Goal: Transaction & Acquisition: Obtain resource

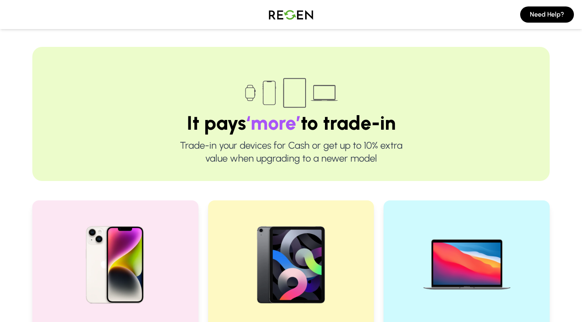
scroll to position [156, 0]
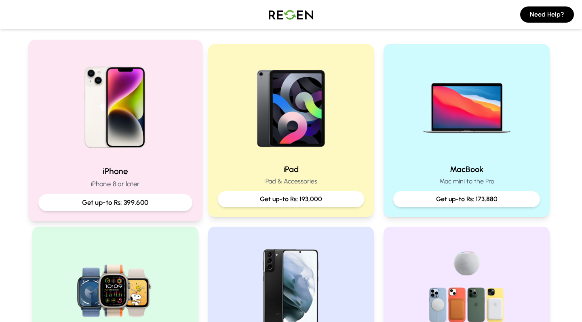
click at [98, 202] on p "Get up-to Rs: 399,600" at bounding box center [115, 203] width 140 height 10
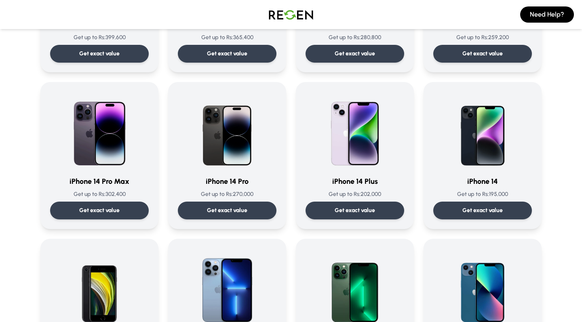
scroll to position [326, 0]
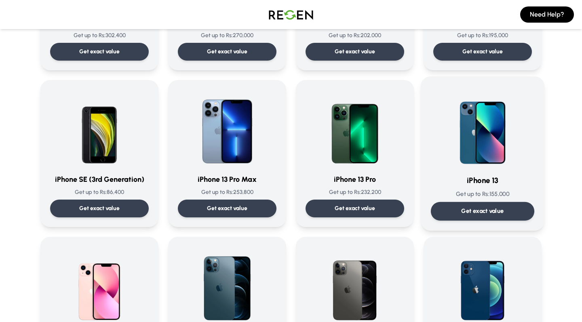
click at [470, 225] on div "iPhone 13 Get up to Rs: 155,000 Get exact value iPhone 13 Get up to Rs: 155,000…" at bounding box center [483, 153] width 124 height 154
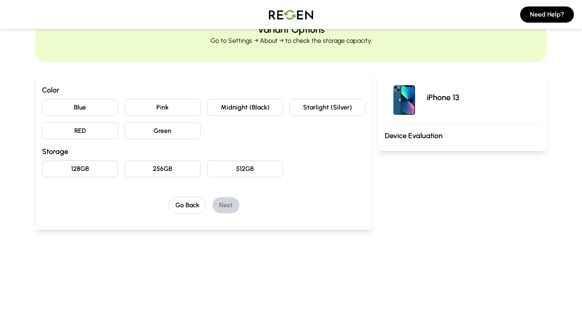
scroll to position [42, 0]
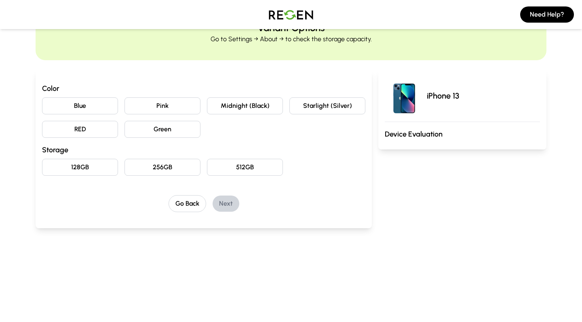
click at [99, 106] on button "Blue" at bounding box center [80, 105] width 76 height 17
click at [93, 165] on button "128GB" at bounding box center [80, 167] width 76 height 17
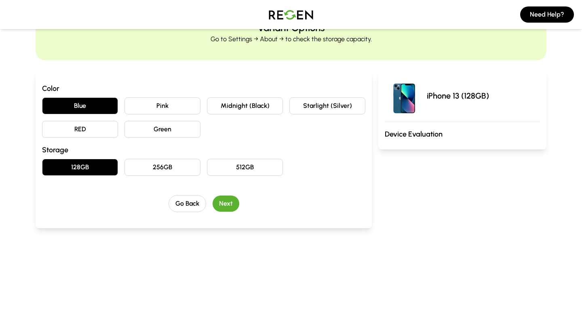
click at [226, 204] on button "Next" at bounding box center [226, 204] width 27 height 16
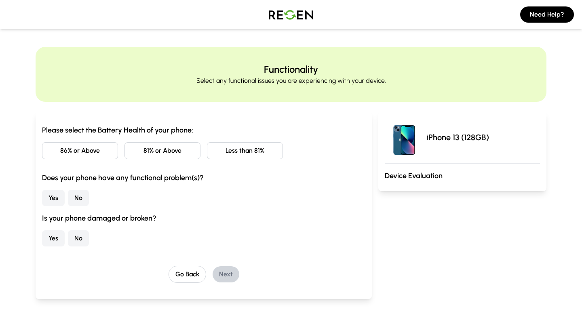
click at [159, 154] on button "81% or Above" at bounding box center [162, 150] width 76 height 17
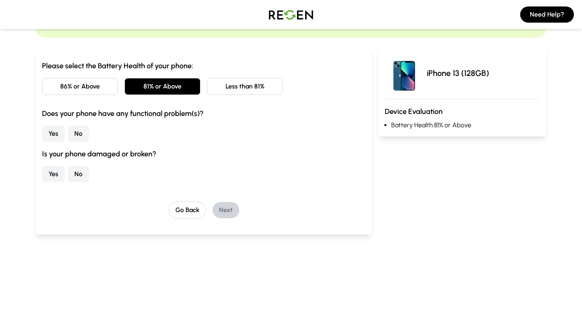
scroll to position [65, 0]
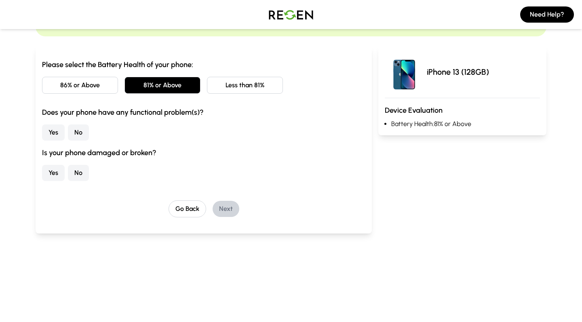
click at [75, 133] on button "No" at bounding box center [78, 132] width 21 height 16
click at [76, 175] on button "No" at bounding box center [78, 173] width 21 height 16
click at [226, 209] on button "Next" at bounding box center [226, 209] width 27 height 16
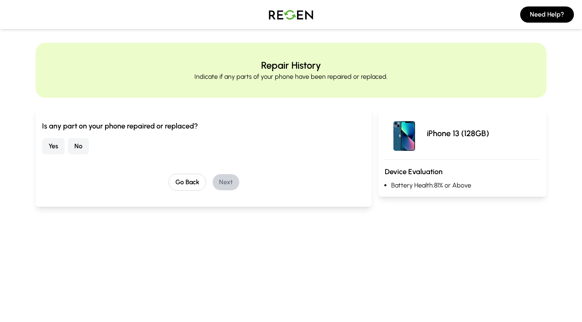
scroll to position [0, 0]
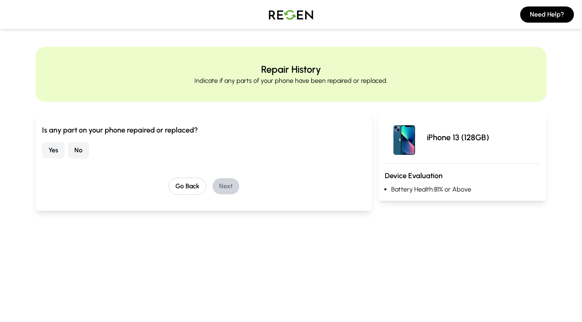
click at [80, 152] on button "No" at bounding box center [78, 150] width 21 height 16
click at [237, 188] on button "Next" at bounding box center [226, 186] width 27 height 16
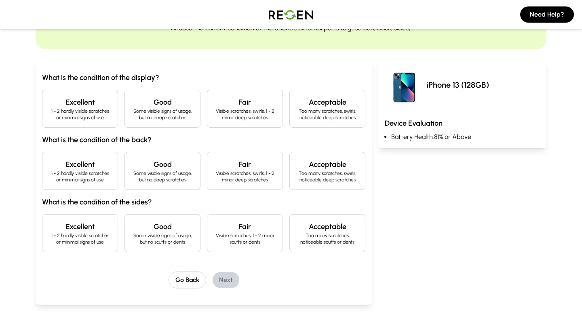
scroll to position [57, 0]
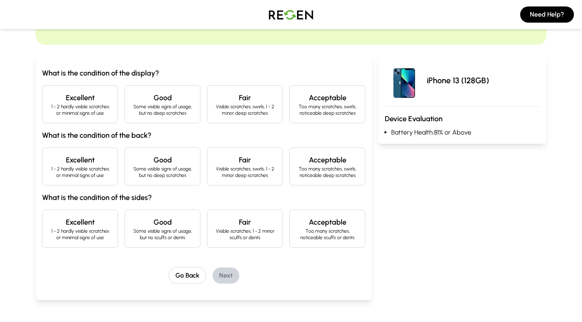
click at [78, 110] on p "1 - 2 hardly visible scratches or minimal signs of use" at bounding box center [80, 109] width 62 height 13
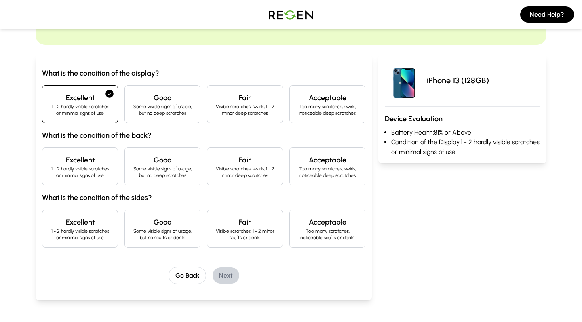
click at [79, 167] on p "1 - 2 hardly visible scratches or minimal signs of use" at bounding box center [80, 172] width 62 height 13
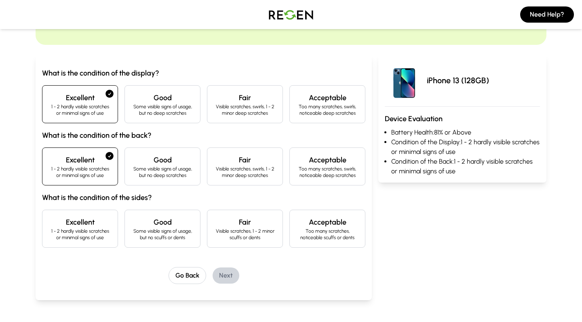
click at [86, 225] on h4 "Excellent" at bounding box center [80, 222] width 62 height 11
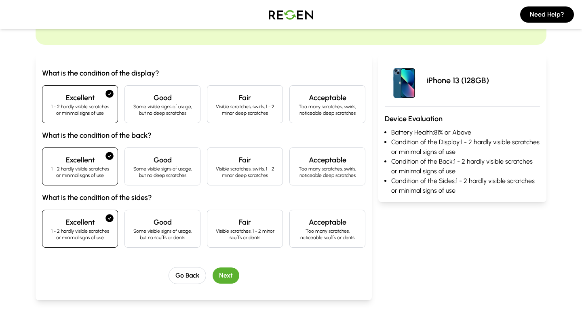
click at [226, 280] on button "Next" at bounding box center [226, 276] width 27 height 16
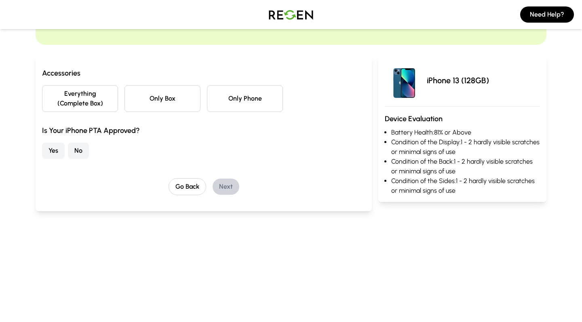
scroll to position [0, 0]
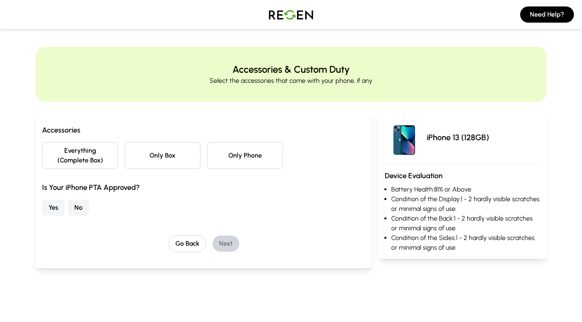
click at [93, 154] on button "Everything (Complete Box)" at bounding box center [80, 155] width 76 height 27
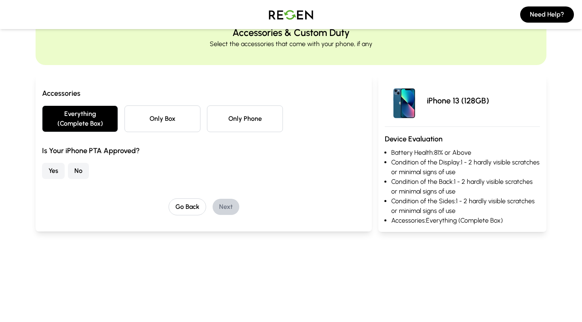
scroll to position [59, 0]
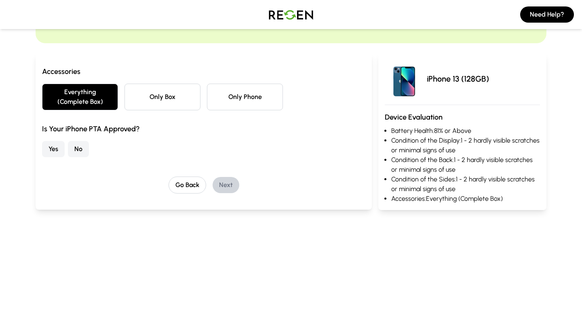
click at [54, 147] on button "Yes" at bounding box center [53, 149] width 23 height 16
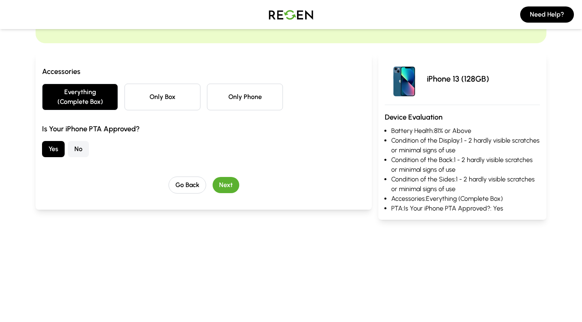
click at [231, 185] on button "Next" at bounding box center [226, 185] width 27 height 16
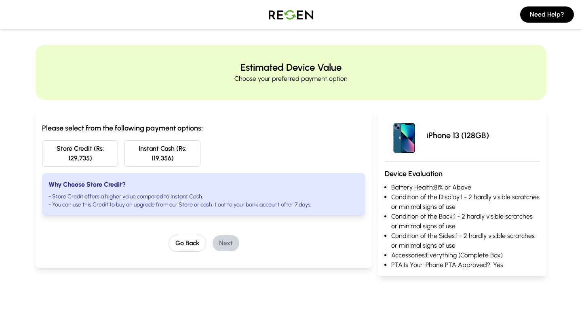
scroll to position [0, 0]
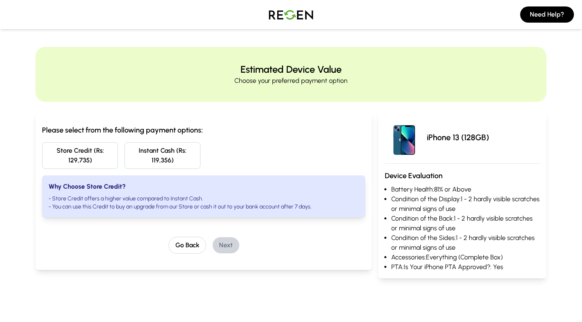
click at [89, 147] on button "Store Credit (Rs: 129,735)" at bounding box center [80, 155] width 76 height 27
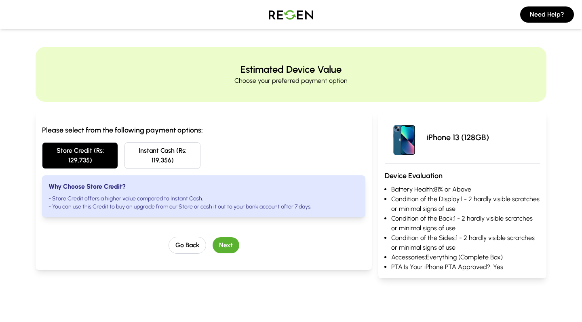
click at [231, 243] on button "Next" at bounding box center [226, 245] width 27 height 16
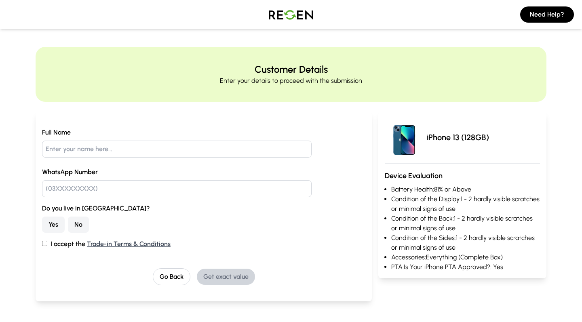
click at [79, 217] on button "No" at bounding box center [78, 225] width 21 height 16
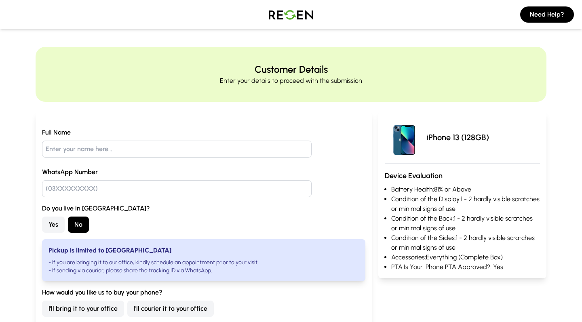
click at [106, 150] on input "text" at bounding box center [177, 149] width 270 height 17
type input "[PERSON_NAME]"
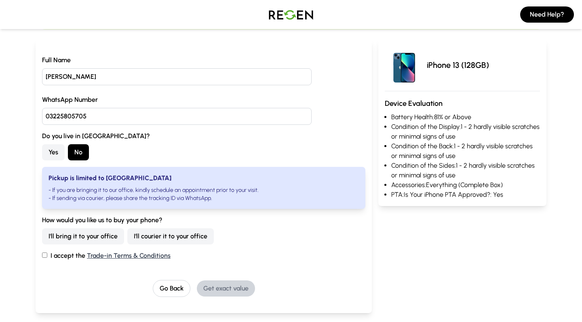
scroll to position [126, 0]
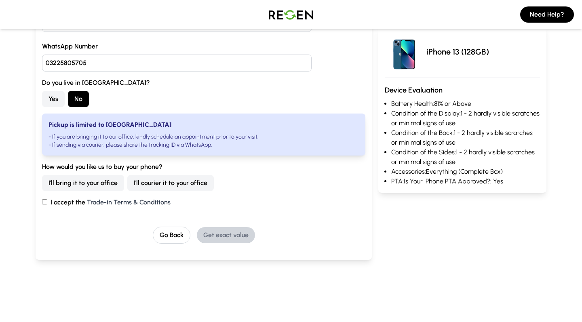
type input "03225805705"
click at [93, 185] on button "I'll bring it to your office" at bounding box center [83, 183] width 82 height 16
click at [43, 204] on input "I accept the Trade-in Terms & Conditions" at bounding box center [44, 201] width 5 height 5
checkbox input "true"
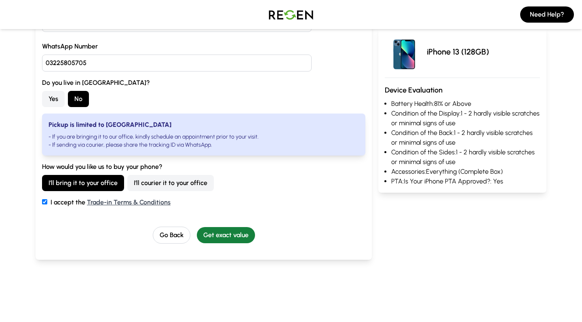
click at [228, 238] on button "Get exact value" at bounding box center [226, 235] width 58 height 16
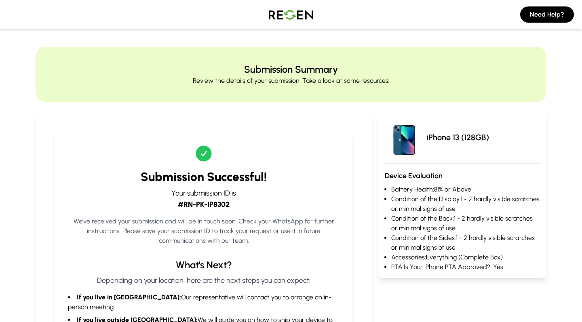
scroll to position [0, 0]
